Goal: Task Accomplishment & Management: Use online tool/utility

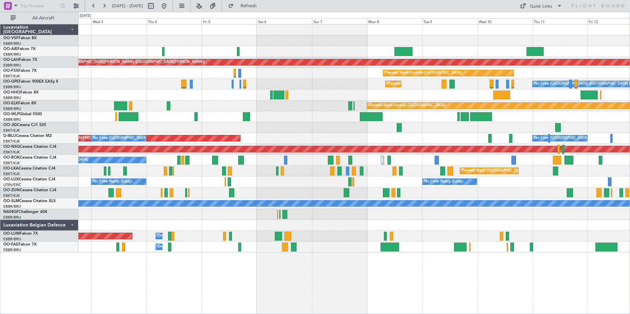
click at [305, 159] on div "A/C Unavailable [GEOGRAPHIC_DATA]-[GEOGRAPHIC_DATA]" at bounding box center [353, 160] width 551 height 11
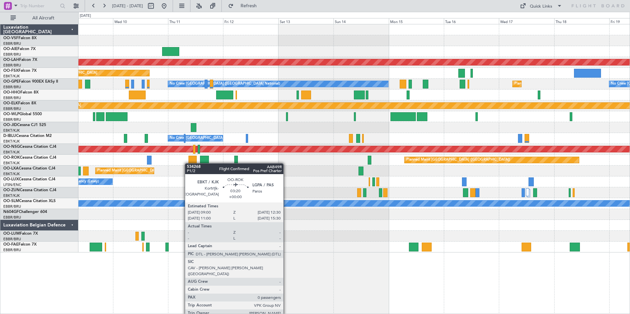
click at [189, 163] on div at bounding box center [193, 160] width 8 height 9
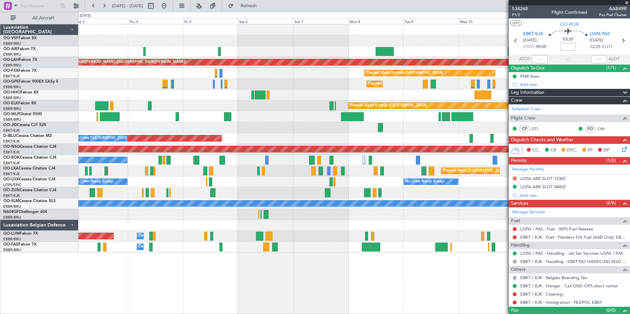
click at [503, 117] on div at bounding box center [353, 116] width 551 height 11
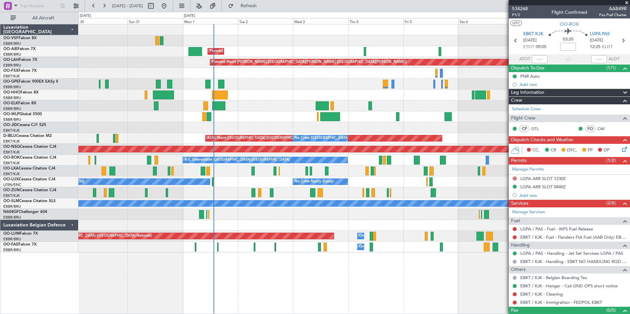
click at [374, 117] on div "Planned Maint [GEOGRAPHIC_DATA] ([GEOGRAPHIC_DATA])" at bounding box center [353, 116] width 551 height 11
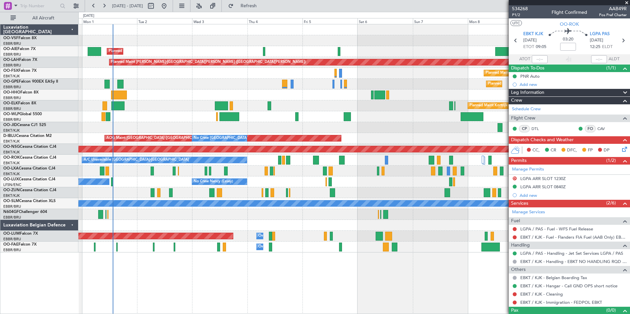
click at [317, 120] on div "Planned Maint [GEOGRAPHIC_DATA] ([GEOGRAPHIC_DATA])" at bounding box center [353, 116] width 551 height 11
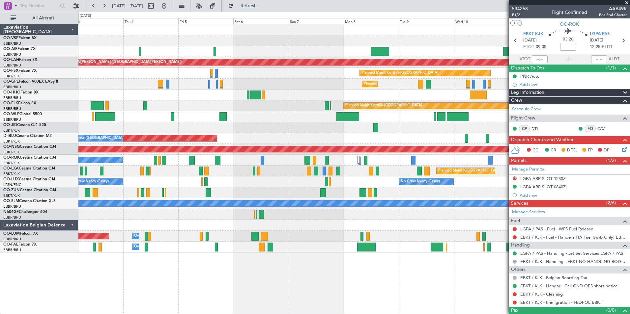
click at [269, 124] on div "Planned Maint [GEOGRAPHIC_DATA] ([GEOGRAPHIC_DATA]) Planned [GEOGRAPHIC_DATA][P…" at bounding box center [353, 138] width 551 height 228
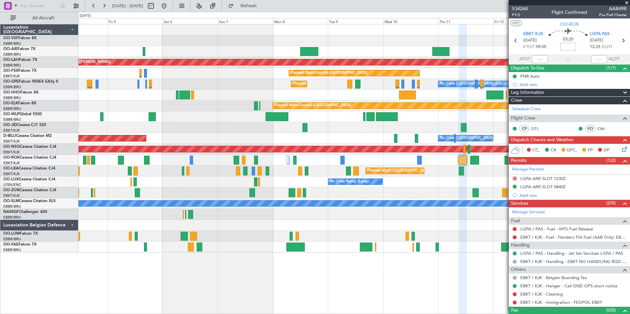
click at [311, 121] on div at bounding box center [353, 116] width 551 height 11
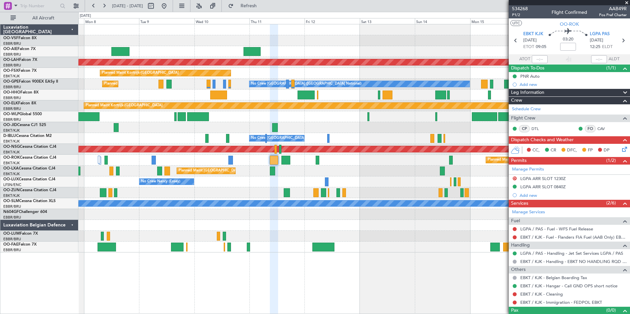
click at [236, 114] on div at bounding box center [353, 116] width 551 height 11
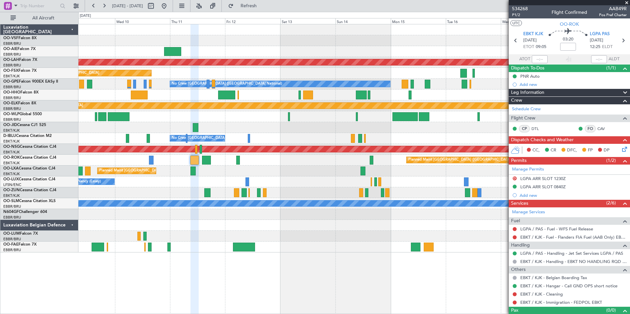
click at [310, 119] on div at bounding box center [353, 116] width 551 height 11
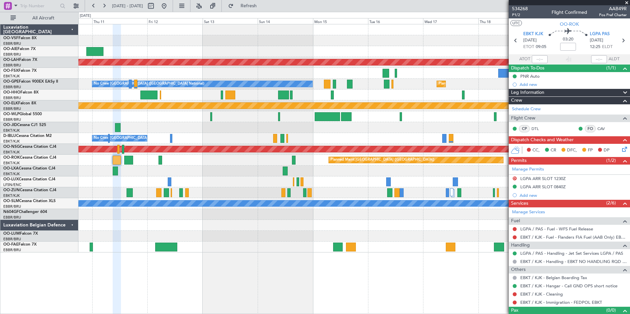
click at [292, 117] on div at bounding box center [353, 116] width 551 height 11
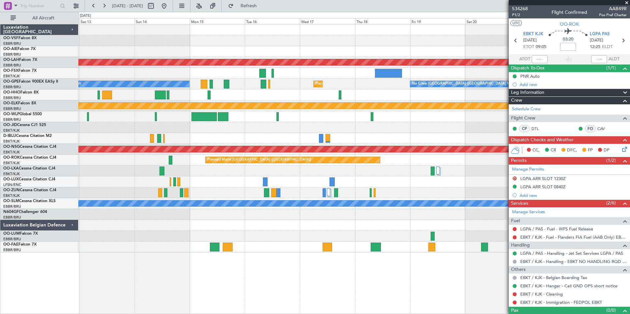
click at [291, 122] on div at bounding box center [353, 116] width 551 height 11
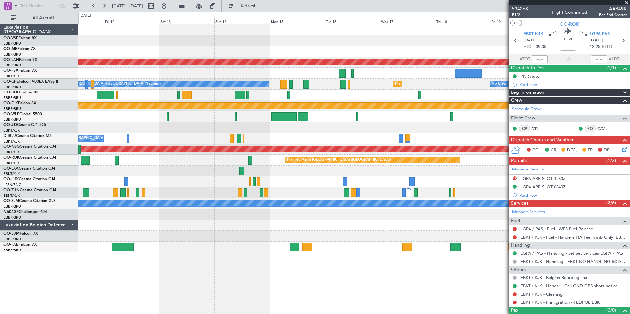
click at [518, 117] on fb-app "[DATE] - [DATE] Refresh Quick Links All Aircraft Planned [GEOGRAPHIC_DATA][PERS…" at bounding box center [315, 160] width 630 height 310
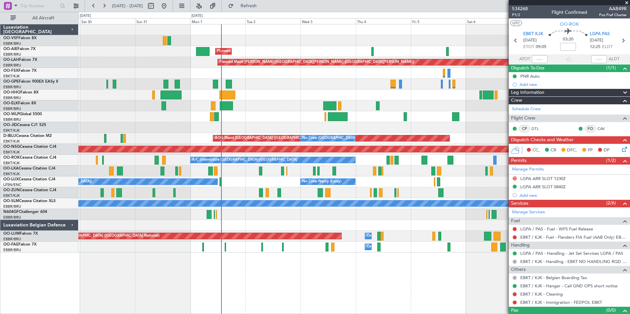
click at [526, 117] on fb-app "[DATE] - [DATE] Refresh Quick Links All Aircraft Planned Maint [GEOGRAPHIC_DATA…" at bounding box center [315, 160] width 630 height 310
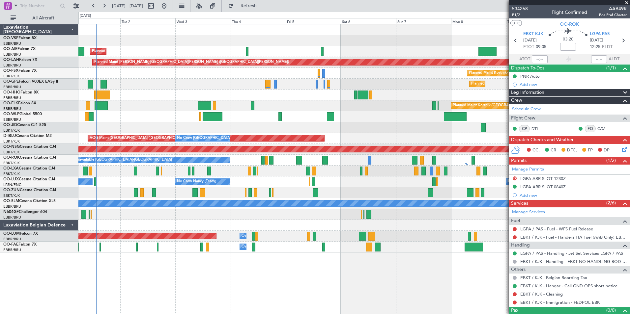
click at [307, 121] on div "Planned Maint [GEOGRAPHIC_DATA] ([GEOGRAPHIC_DATA])" at bounding box center [353, 116] width 551 height 11
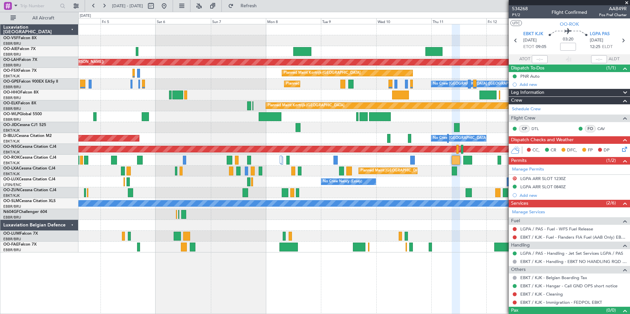
click at [312, 115] on div at bounding box center [353, 116] width 551 height 11
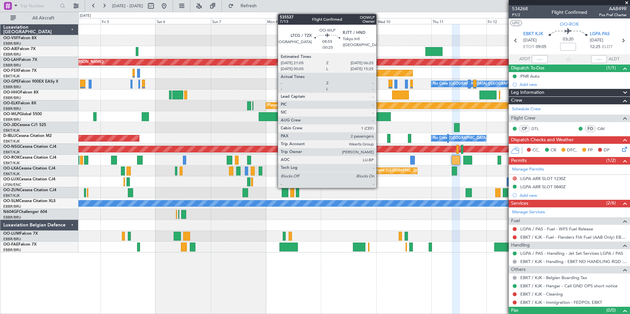
click at [379, 115] on div at bounding box center [380, 116] width 22 height 9
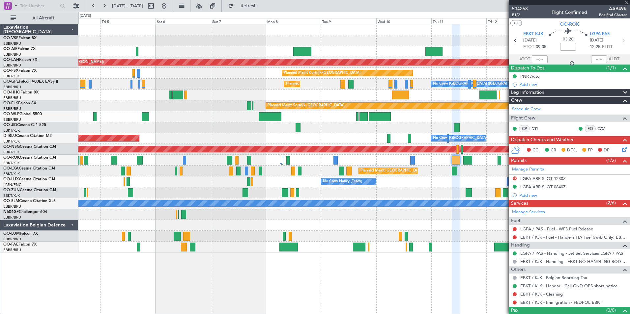
type input "-00:25"
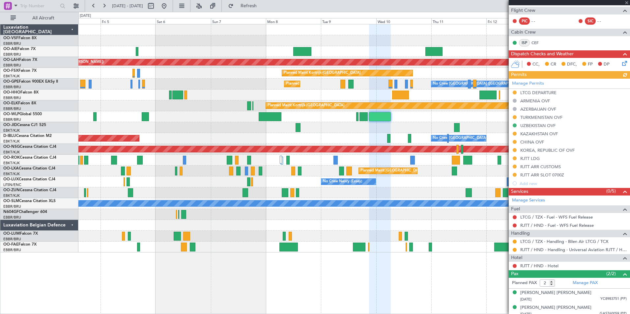
scroll to position [145, 0]
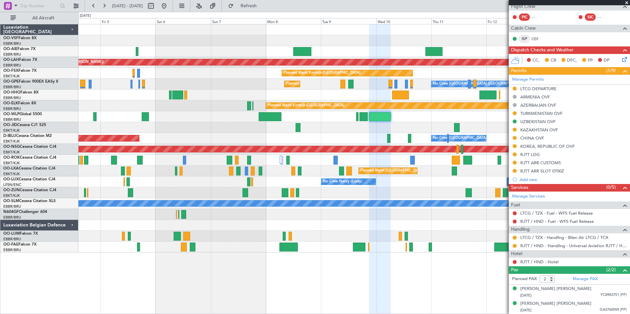
click at [627, 4] on span at bounding box center [627, 3] width 7 height 6
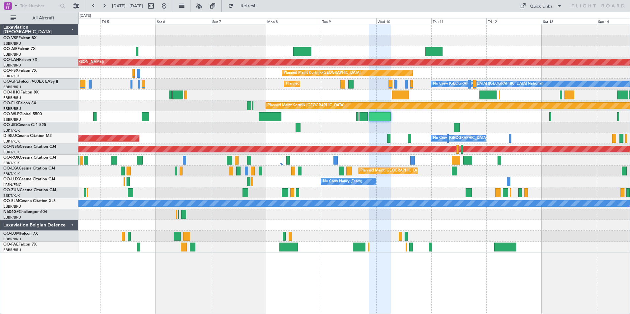
type input "0"
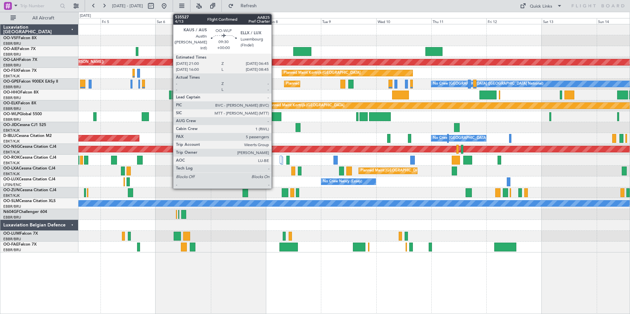
click at [275, 117] on div at bounding box center [270, 116] width 22 height 9
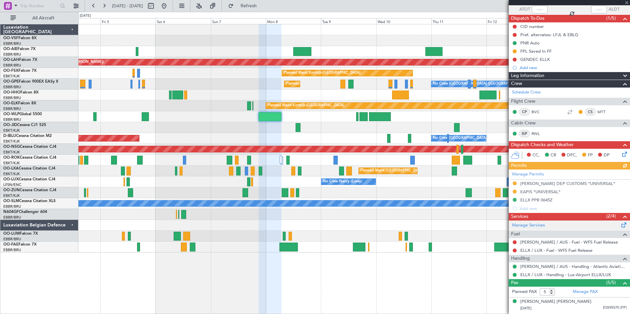
scroll to position [107, 0]
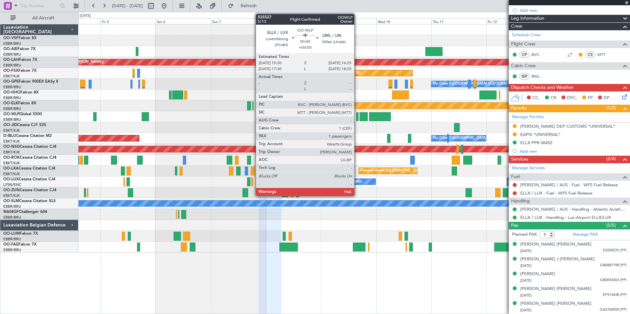
click at [357, 115] on div at bounding box center [357, 116] width 2 height 9
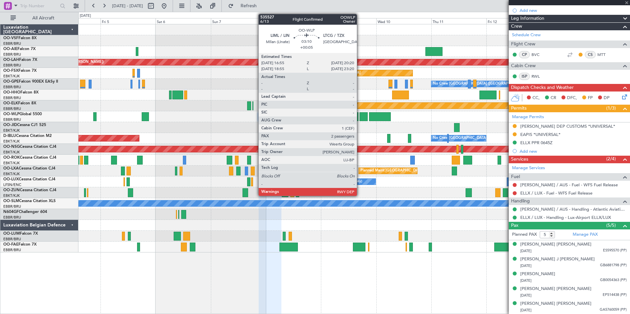
type input "3"
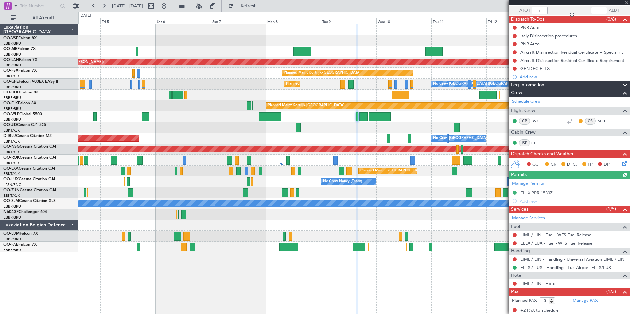
scroll to position [64, 0]
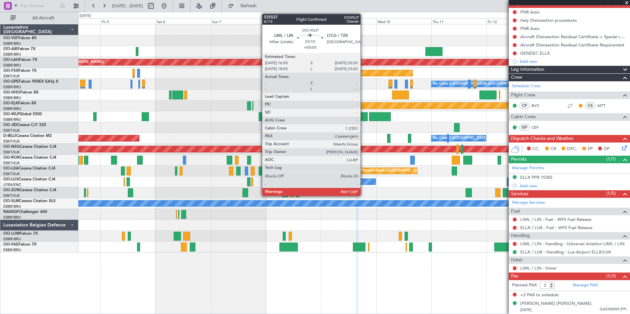
click at [364, 114] on div at bounding box center [364, 116] width 8 height 9
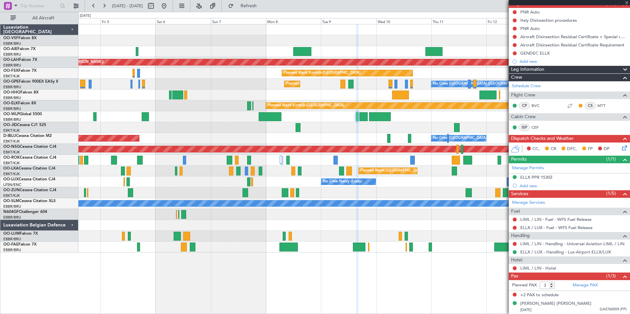
type input "+00:05"
type input "2"
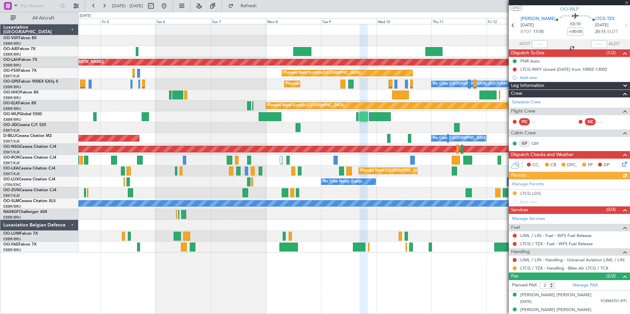
scroll to position [21, 0]
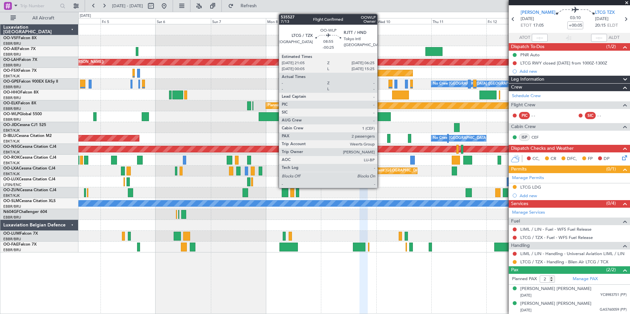
click at [380, 116] on div at bounding box center [380, 116] width 22 height 9
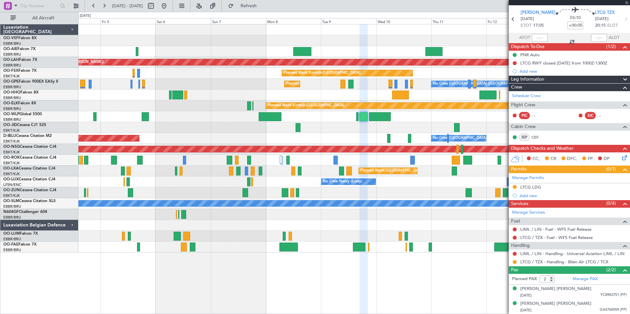
type input "-00:25"
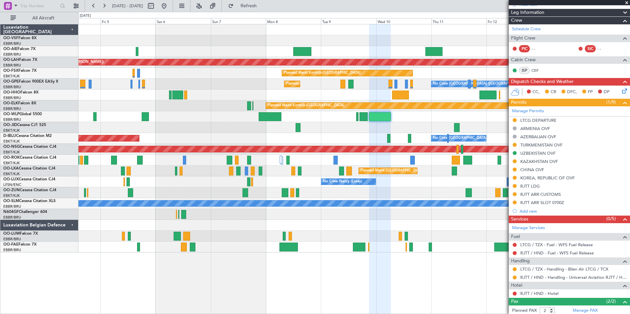
scroll to position [145, 0]
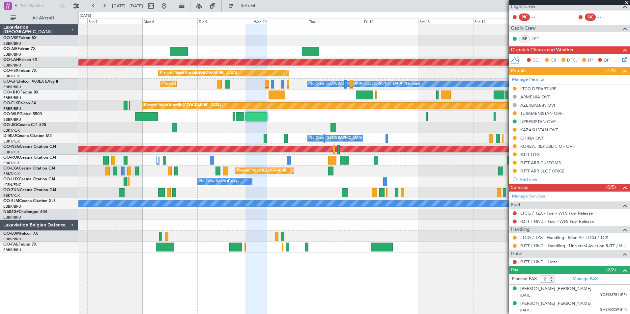
click at [334, 114] on div at bounding box center [353, 116] width 551 height 11
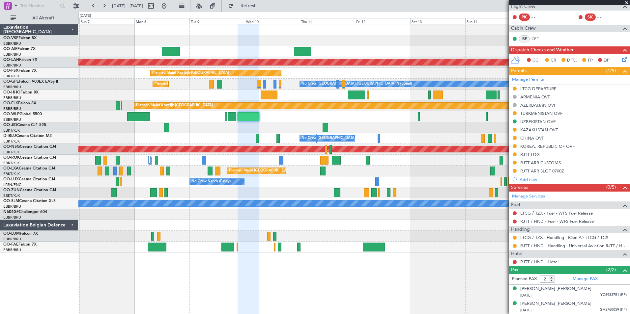
click at [627, 3] on span at bounding box center [627, 3] width 7 height 6
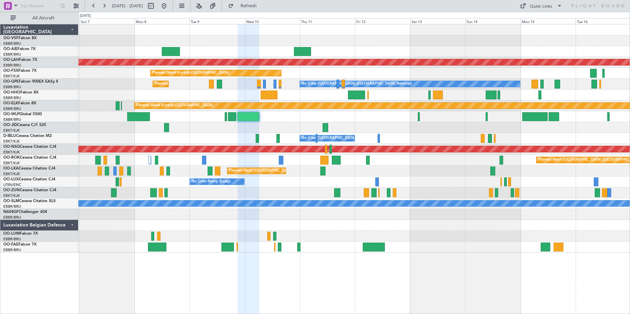
type input "0"
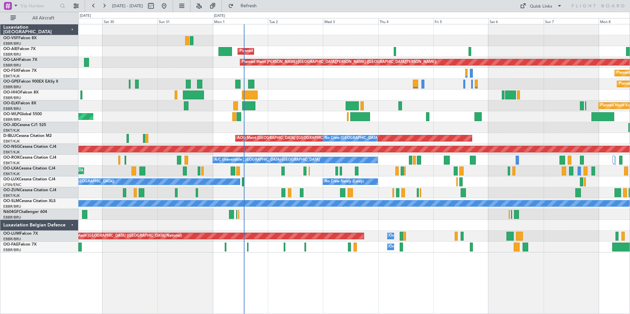
click at [610, 164] on div "Planned Maint [GEOGRAPHIC_DATA] ([GEOGRAPHIC_DATA]) Planned [GEOGRAPHIC_DATA][P…" at bounding box center [353, 138] width 551 height 228
